Goal: Task Accomplishment & Management: Use online tool/utility

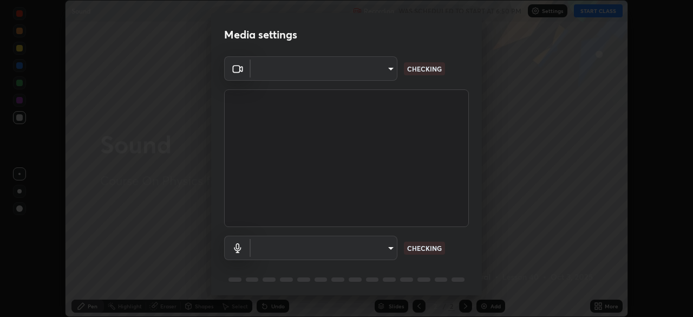
scroll to position [38, 0]
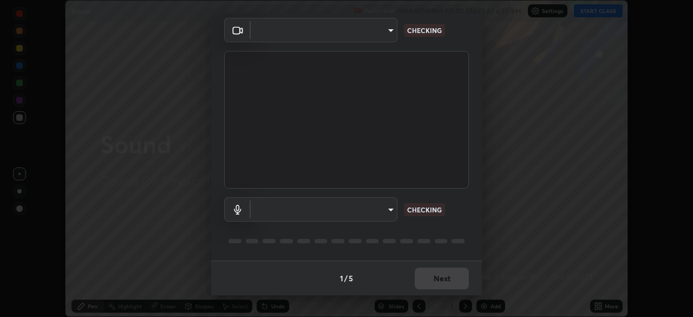
type input "39f420a8f8d33af7ad545f4bd8c914354ee6fe31ce268cb5502dc7cf40be593a"
type input "default"
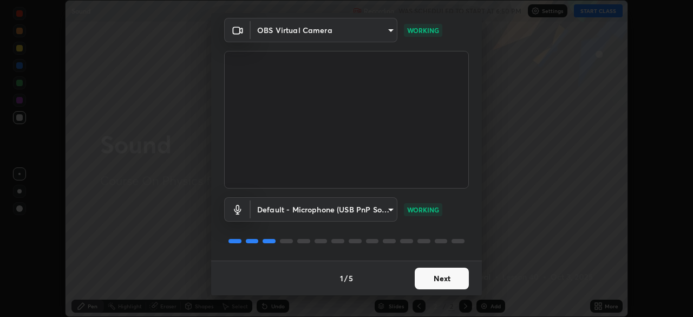
click at [420, 268] on button "Next" at bounding box center [442, 279] width 54 height 22
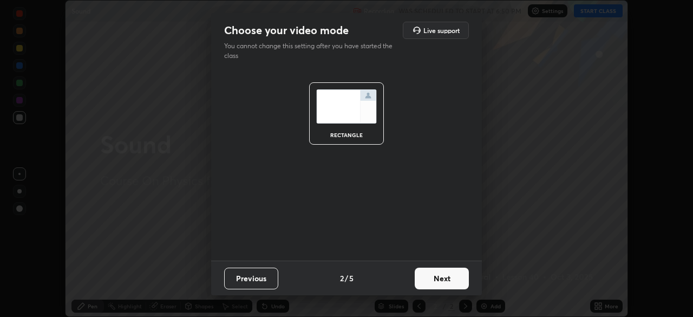
scroll to position [0, 0]
click at [423, 277] on button "Next" at bounding box center [442, 279] width 54 height 22
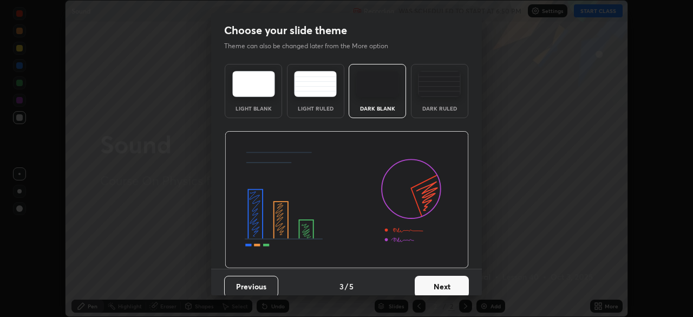
click at [425, 278] on button "Next" at bounding box center [442, 287] width 54 height 22
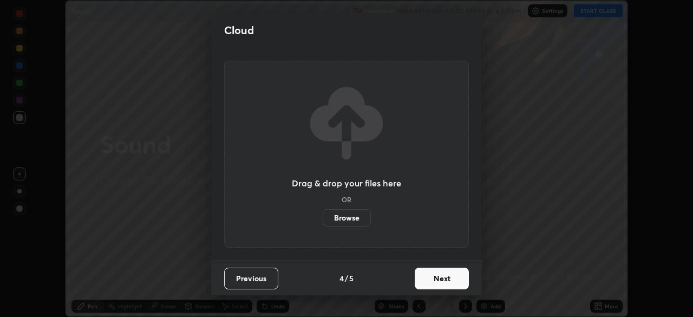
click at [424, 280] on button "Next" at bounding box center [442, 279] width 54 height 22
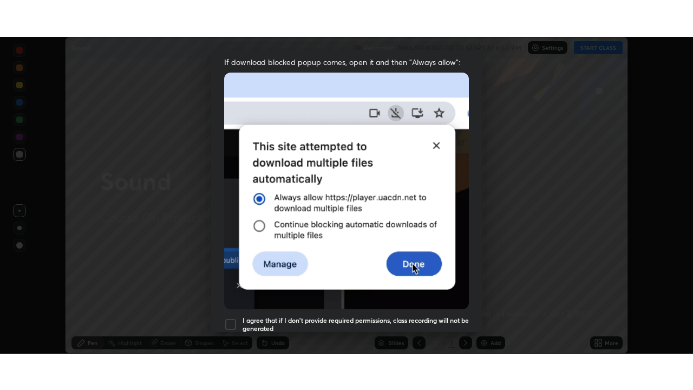
scroll to position [259, 0]
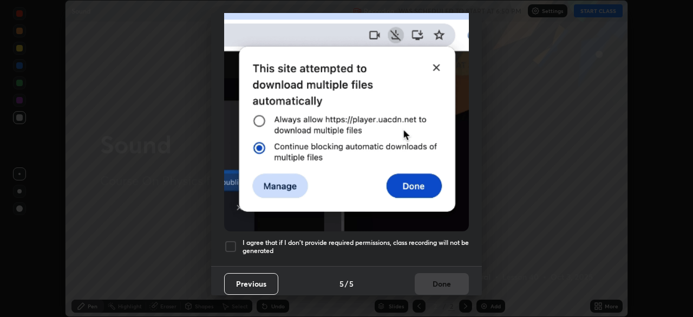
click at [233, 246] on div at bounding box center [230, 246] width 13 height 13
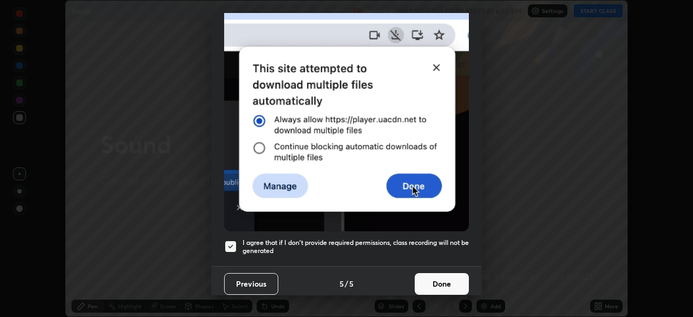
click at [419, 283] on button "Done" at bounding box center [442, 284] width 54 height 22
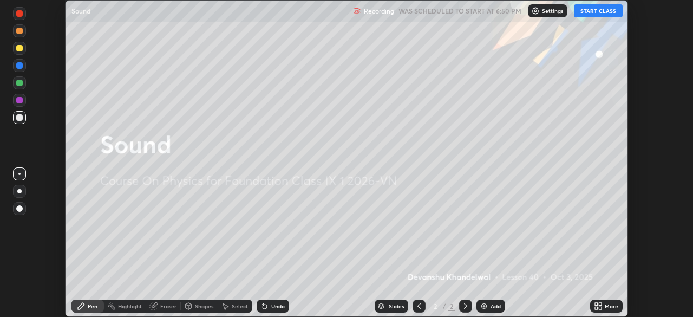
click at [586, 10] on button "START CLASS" at bounding box center [598, 10] width 49 height 13
click at [595, 307] on icon at bounding box center [596, 308] width 3 height 3
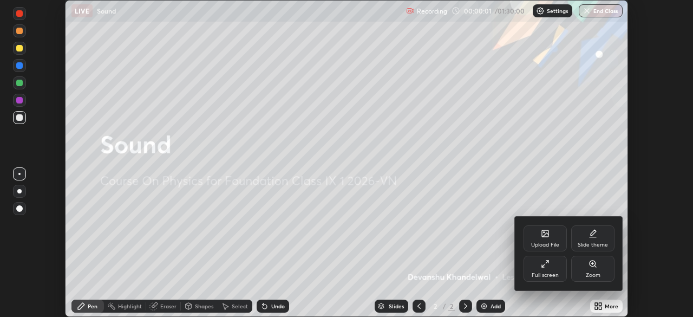
click at [533, 272] on div "Full screen" at bounding box center [545, 274] width 27 height 5
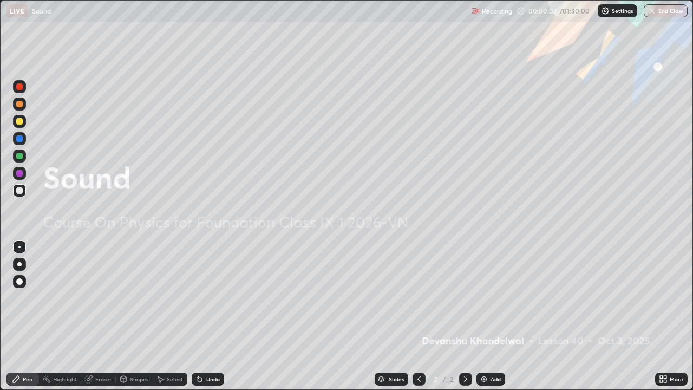
scroll to position [390, 693]
click at [488, 316] on div "Add" at bounding box center [491, 379] width 29 height 13
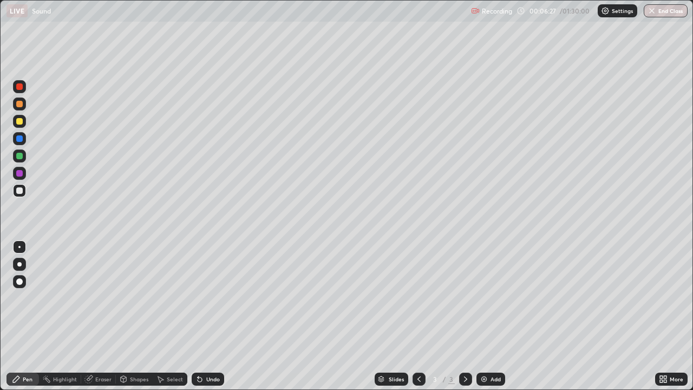
click at [212, 316] on div "Undo" at bounding box center [213, 379] width 14 height 5
click at [413, 316] on div at bounding box center [419, 379] width 13 height 22
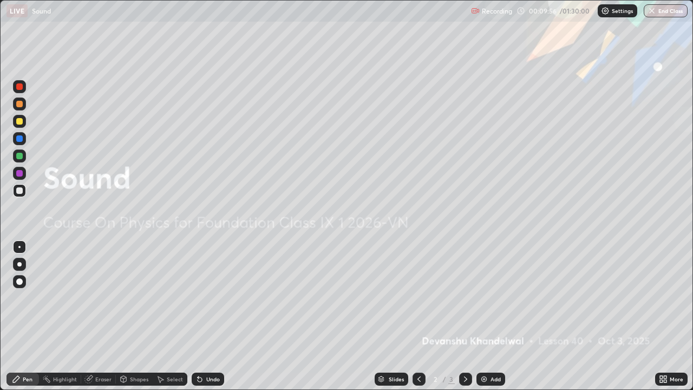
click at [462, 316] on icon at bounding box center [466, 379] width 9 height 9
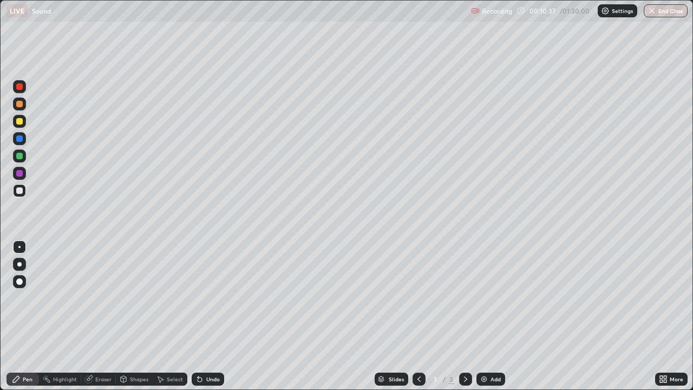
click at [462, 316] on icon at bounding box center [466, 379] width 9 height 9
click at [414, 316] on div at bounding box center [419, 379] width 13 height 22
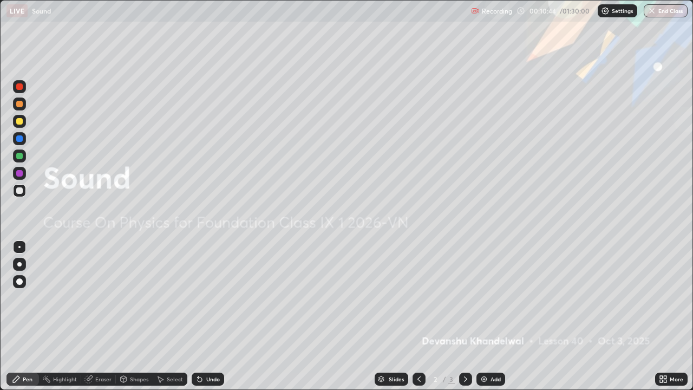
click at [415, 316] on div at bounding box center [419, 379] width 13 height 22
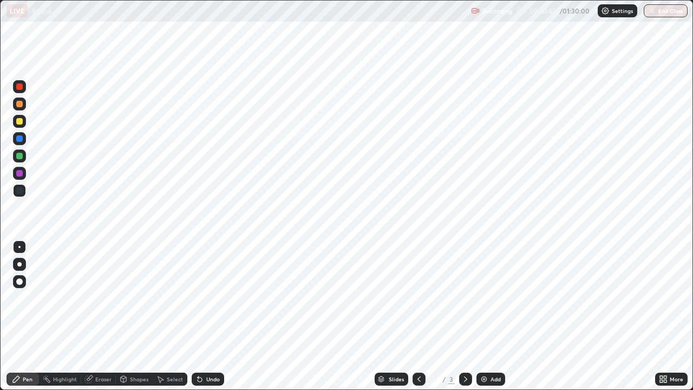
click at [416, 316] on div at bounding box center [419, 379] width 13 height 22
click at [460, 316] on div at bounding box center [465, 379] width 13 height 13
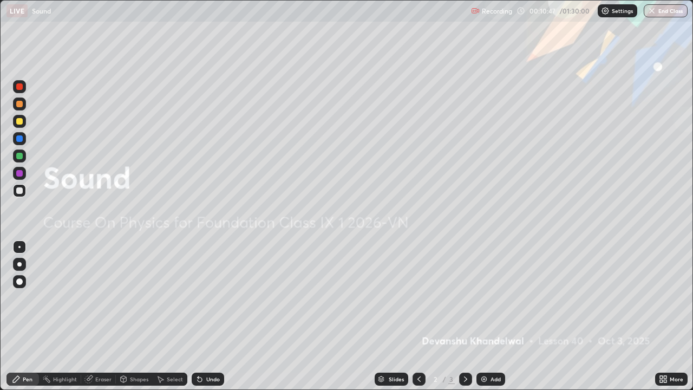
click at [413, 316] on div at bounding box center [419, 379] width 13 height 22
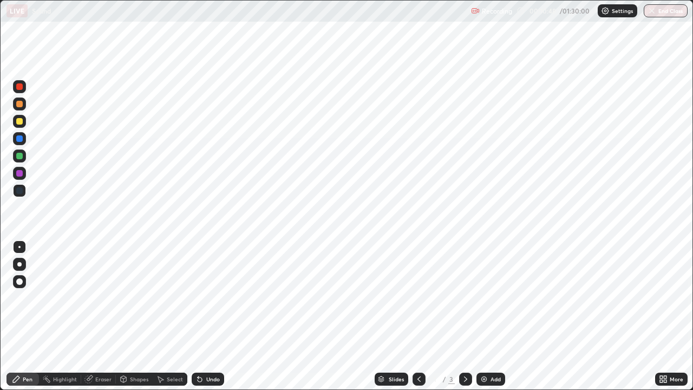
click at [452, 316] on div "3" at bounding box center [452, 379] width 7 height 10
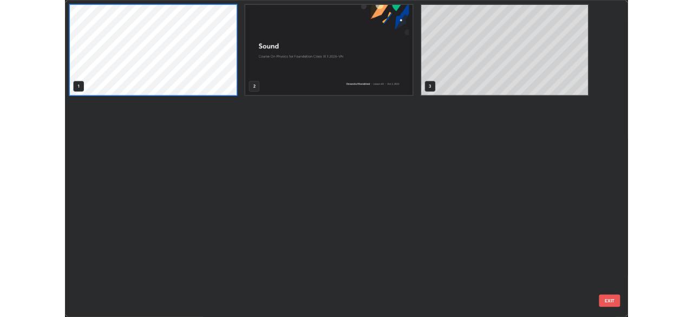
scroll to position [386, 687]
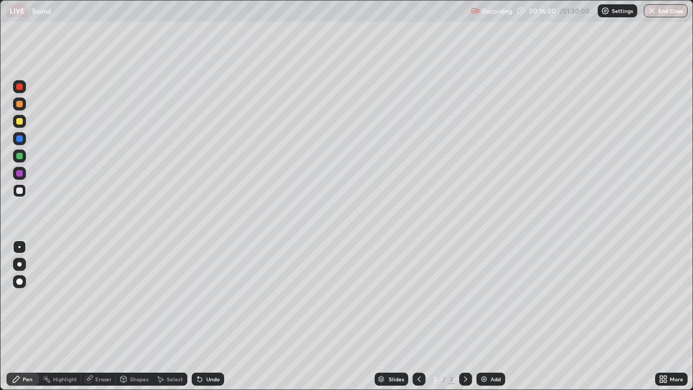
click at [464, 316] on icon at bounding box center [466, 379] width 9 height 9
click at [485, 316] on div "Add" at bounding box center [491, 379] width 29 height 13
click at [204, 316] on div "Undo" at bounding box center [208, 379] width 33 height 13
click at [203, 316] on div "Undo" at bounding box center [208, 379] width 33 height 13
click at [200, 316] on div "Undo" at bounding box center [205, 379] width 37 height 22
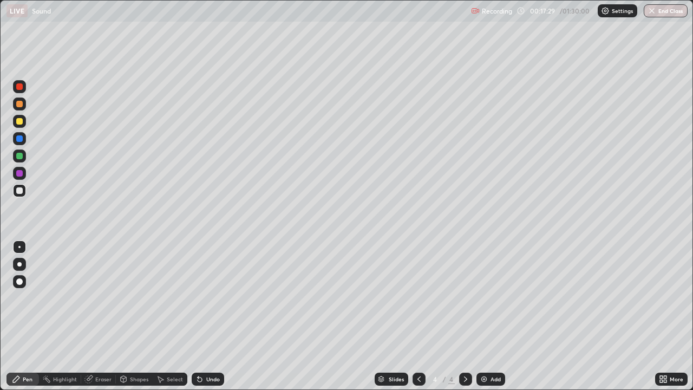
click at [197, 316] on div "Undo" at bounding box center [208, 379] width 33 height 13
click at [102, 316] on div "Eraser" at bounding box center [98, 379] width 35 height 13
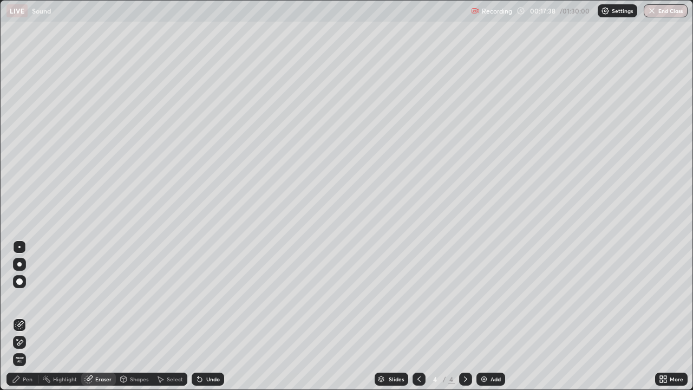
click at [19, 316] on icon at bounding box center [16, 379] width 7 height 7
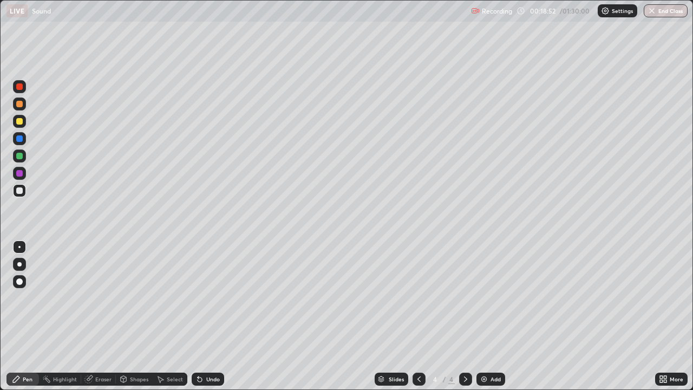
click at [218, 316] on div "Undo" at bounding box center [213, 379] width 14 height 5
click at [219, 316] on div "Undo" at bounding box center [208, 379] width 33 height 13
click at [93, 316] on div "Eraser" at bounding box center [98, 379] width 35 height 13
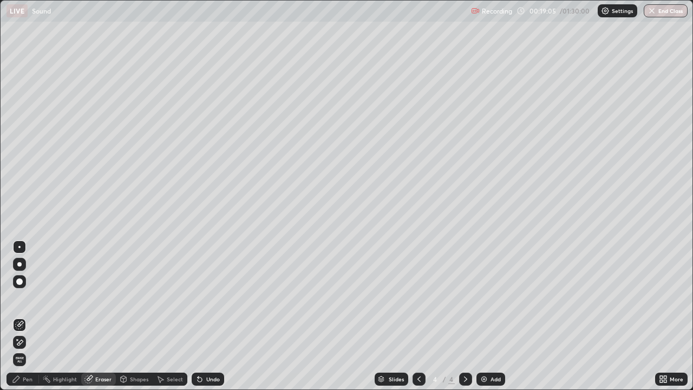
click at [34, 316] on div "Pen" at bounding box center [23, 379] width 33 height 13
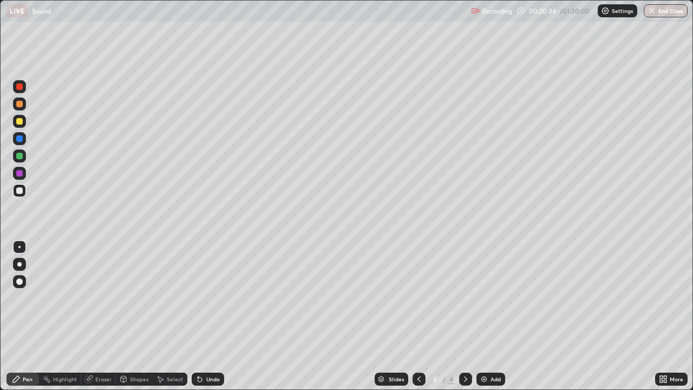
click at [206, 316] on div "Undo" at bounding box center [213, 379] width 14 height 5
click at [207, 316] on div "Undo" at bounding box center [213, 379] width 14 height 5
click at [208, 316] on div "Undo" at bounding box center [213, 379] width 14 height 5
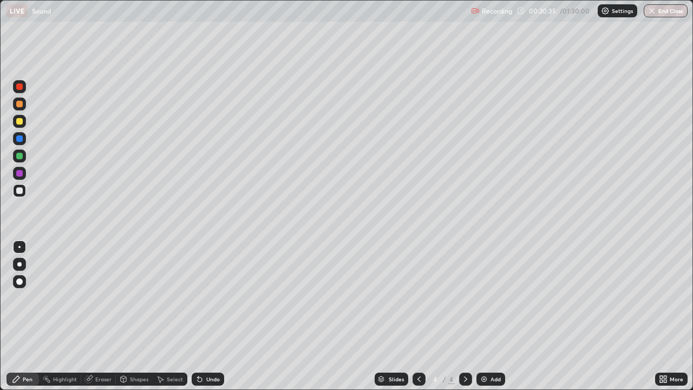
click at [206, 316] on div "Undo" at bounding box center [213, 379] width 14 height 5
click at [201, 316] on div "Undo" at bounding box center [208, 379] width 33 height 13
click at [485, 316] on img at bounding box center [484, 379] width 9 height 9
click at [198, 316] on icon at bounding box center [198, 377] width 1 height 1
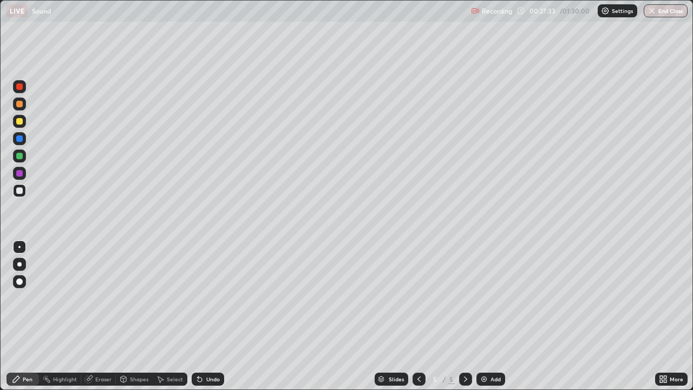
click at [206, 316] on div "Undo" at bounding box center [213, 379] width 14 height 5
click at [17, 189] on div at bounding box center [19, 190] width 7 height 7
click at [25, 173] on div at bounding box center [19, 173] width 13 height 13
click at [618, 316] on div "Slides 5 / 5 Add" at bounding box center [439, 379] width 431 height 22
click at [627, 316] on div "Slides 5 / 5 Add" at bounding box center [439, 379] width 431 height 22
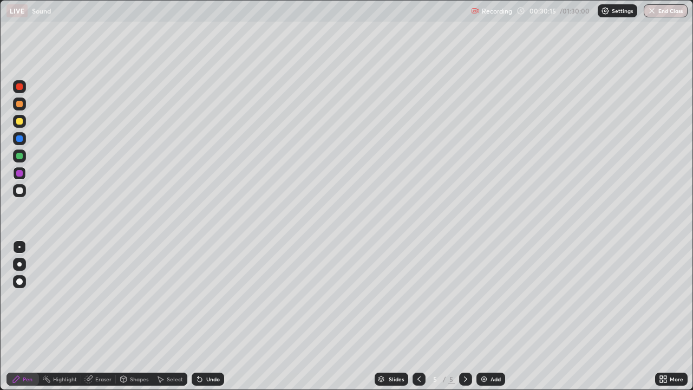
click at [625, 316] on div "Slides 5 / 5 Add" at bounding box center [439, 379] width 431 height 22
click at [207, 316] on div "Undo" at bounding box center [213, 379] width 14 height 5
click at [422, 316] on div at bounding box center [419, 379] width 13 height 13
click at [418, 316] on icon at bounding box center [419, 379] width 9 height 9
click at [463, 316] on icon at bounding box center [466, 379] width 9 height 9
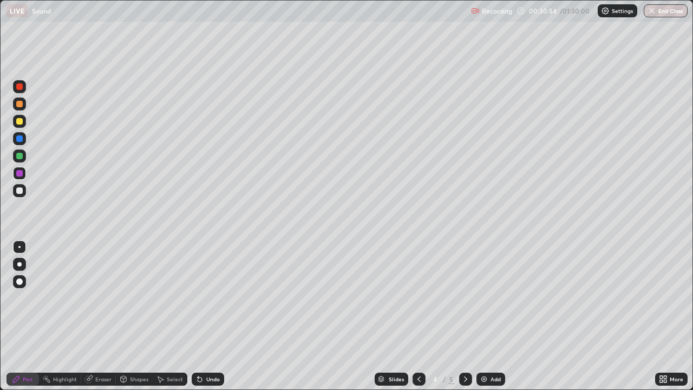
click at [464, 316] on div at bounding box center [465, 379] width 13 height 13
click at [97, 316] on div "Eraser" at bounding box center [98, 379] width 35 height 13
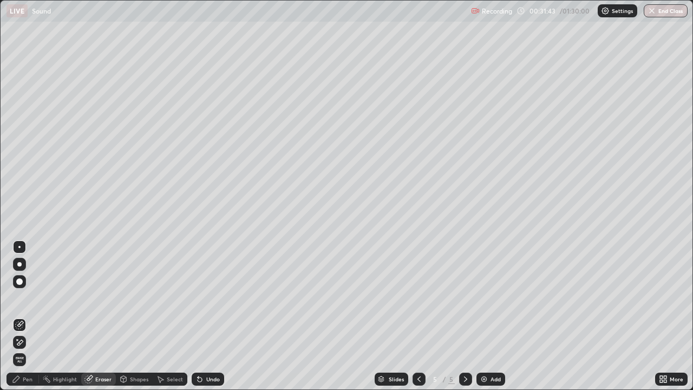
click at [28, 316] on div "Pen" at bounding box center [23, 379] width 33 height 13
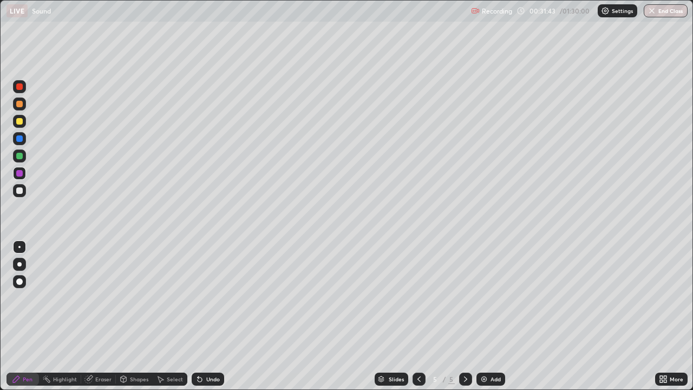
click at [20, 192] on div at bounding box center [19, 190] width 7 height 7
click at [489, 316] on div "Add" at bounding box center [491, 379] width 29 height 13
click at [20, 173] on div at bounding box center [19, 173] width 7 height 7
click at [213, 316] on div "Undo" at bounding box center [213, 379] width 14 height 5
click at [19, 187] on div at bounding box center [19, 190] width 13 height 13
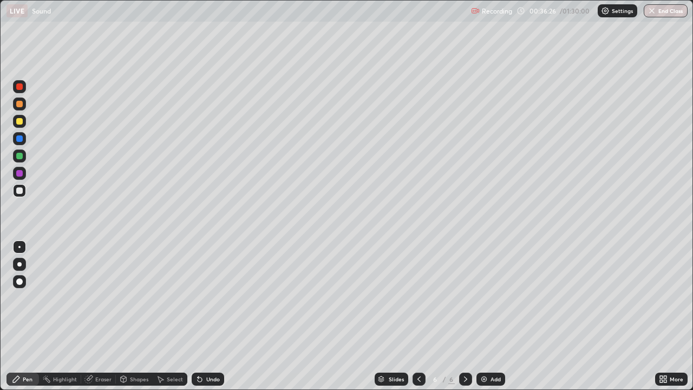
click at [20, 103] on div at bounding box center [19, 104] width 7 height 7
click at [17, 192] on div at bounding box center [19, 190] width 7 height 7
click at [19, 279] on div at bounding box center [19, 281] width 7 height 7
click at [20, 264] on div at bounding box center [19, 264] width 4 height 4
click at [20, 247] on div at bounding box center [19, 247] width 2 height 2
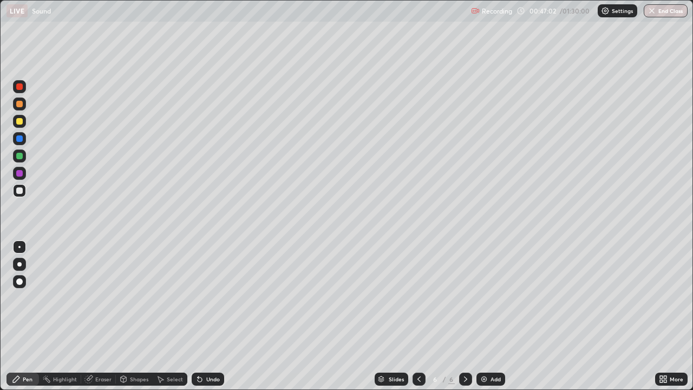
click at [205, 316] on div "Undo" at bounding box center [208, 379] width 33 height 13
click at [480, 316] on img at bounding box center [484, 379] width 9 height 9
click at [215, 316] on div "Undo" at bounding box center [208, 379] width 33 height 13
click at [212, 316] on div "Undo" at bounding box center [208, 379] width 33 height 13
click at [204, 316] on div "Undo" at bounding box center [208, 379] width 33 height 13
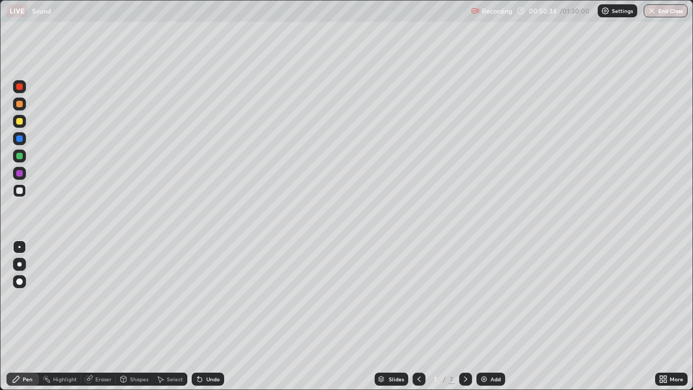
click at [207, 316] on div "Undo" at bounding box center [208, 379] width 33 height 13
click at [211, 316] on div "Undo" at bounding box center [213, 379] width 14 height 5
click at [198, 316] on icon at bounding box center [200, 380] width 4 height 4
click at [484, 316] on img at bounding box center [484, 379] width 9 height 9
click at [210, 316] on div "Undo" at bounding box center [208, 379] width 33 height 13
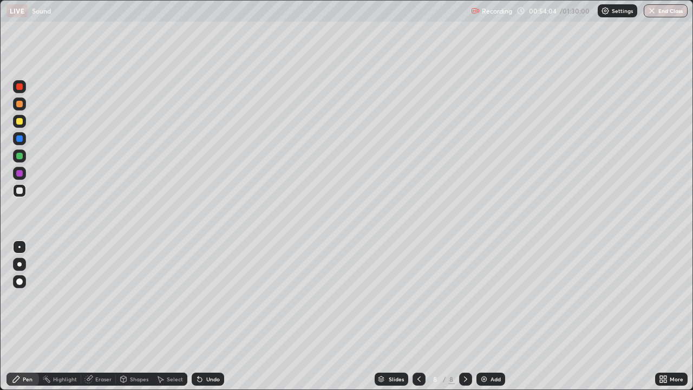
click at [209, 316] on div "Undo" at bounding box center [213, 379] width 14 height 5
click at [213, 316] on div "Undo" at bounding box center [208, 379] width 33 height 13
click at [480, 316] on img at bounding box center [484, 379] width 9 height 9
click at [13, 103] on div at bounding box center [19, 104] width 13 height 13
click at [418, 316] on icon at bounding box center [419, 379] width 9 height 9
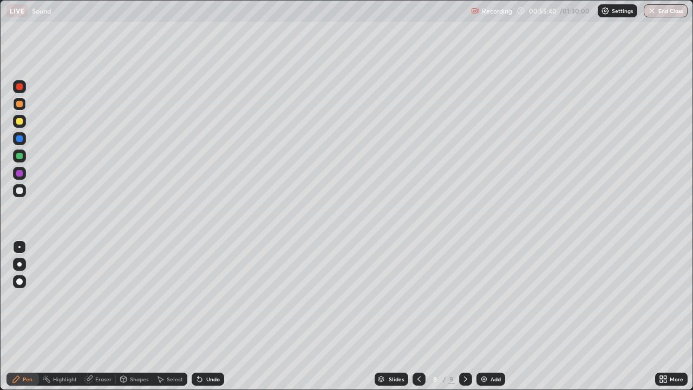
click at [466, 316] on icon at bounding box center [466, 379] width 9 height 9
click at [16, 191] on div at bounding box center [19, 190] width 7 height 7
click at [481, 316] on img at bounding box center [484, 379] width 9 height 9
click at [17, 161] on div at bounding box center [19, 156] width 13 height 13
click at [666, 4] on button "End Class" at bounding box center [666, 10] width 44 height 13
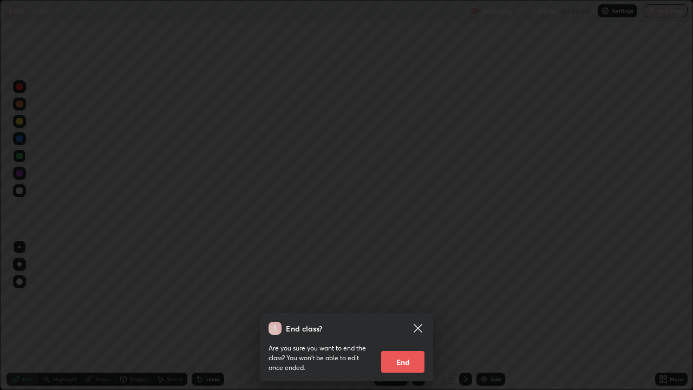
click at [410, 316] on button "End" at bounding box center [402, 362] width 43 height 22
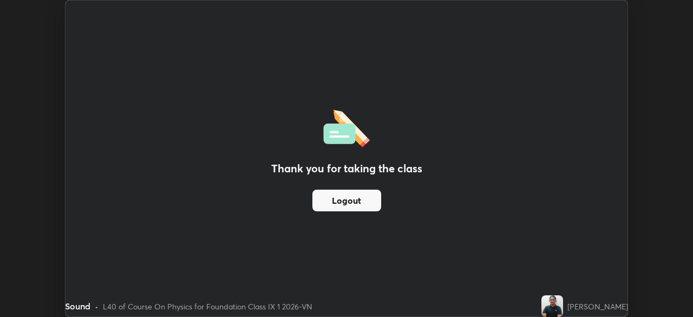
scroll to position [53857, 53480]
